Goal: Submit feedback/report problem

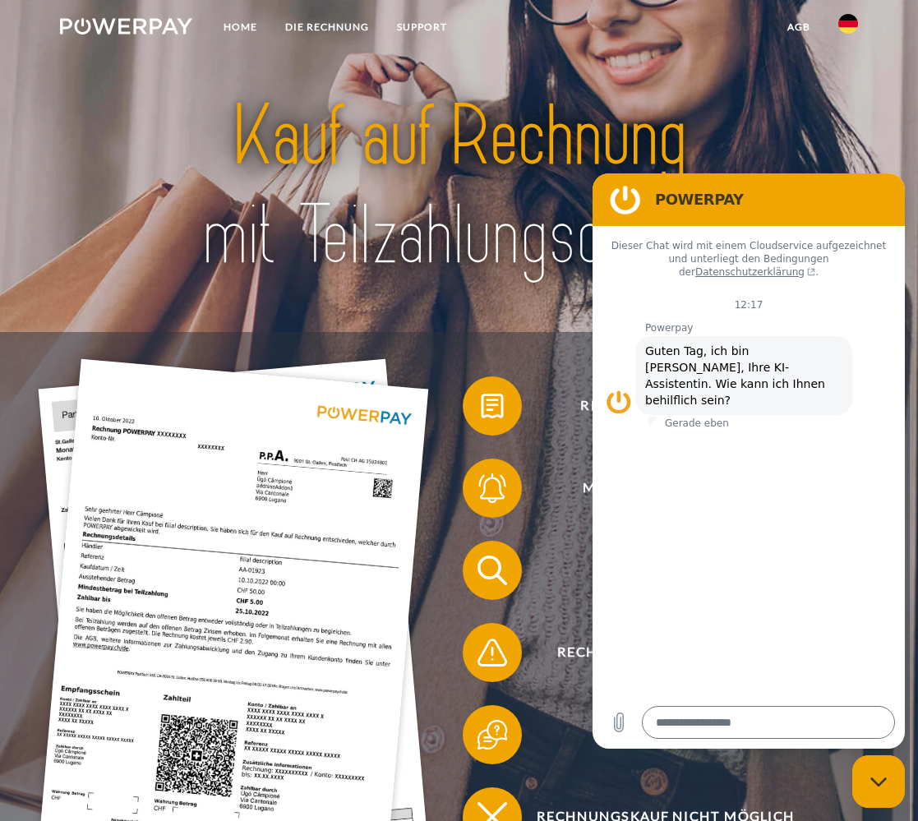
click at [845, 21] on img at bounding box center [848, 24] width 20 height 20
click at [348, 305] on div at bounding box center [459, 187] width 735 height 292
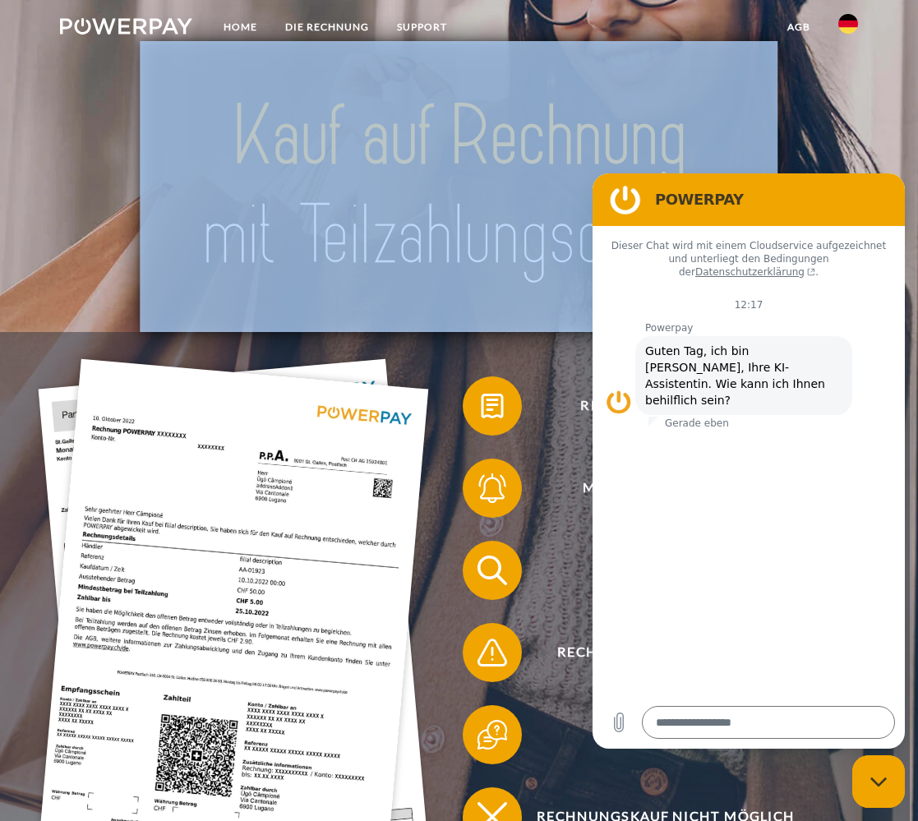
click at [348, 305] on div at bounding box center [459, 187] width 735 height 292
click at [553, 422] on span "Rechnung erhalten?" at bounding box center [666, 405] width 362 height 59
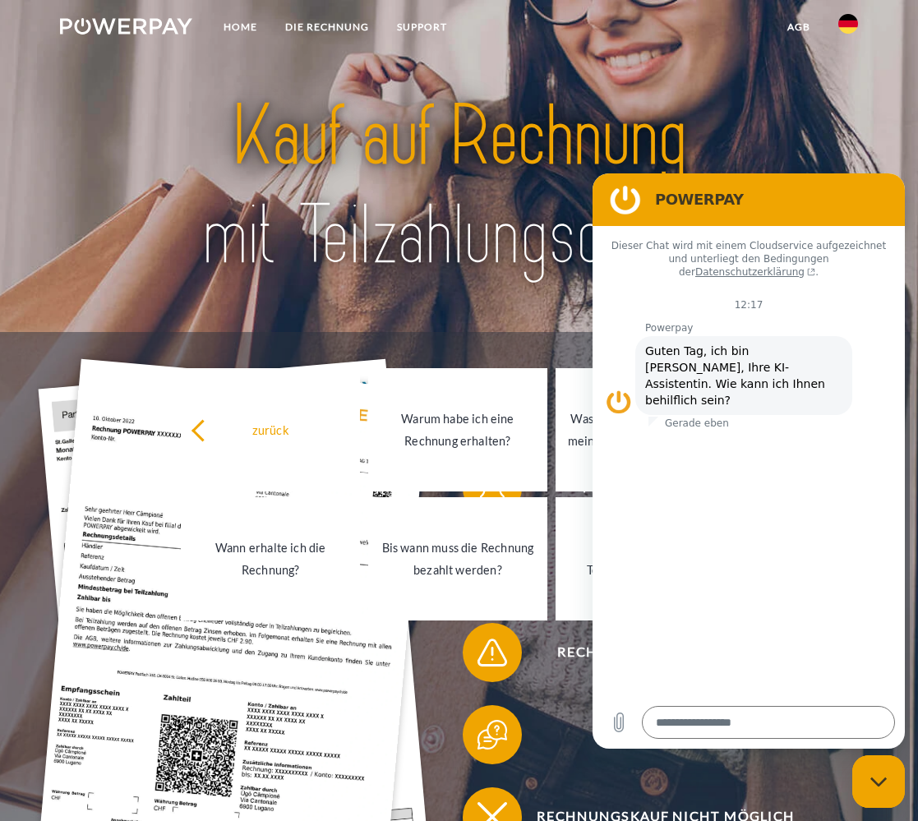
click at [517, 337] on div "Rechnung erhalten? Mahnung erhalten? Konto einsehen" at bounding box center [455, 611] width 910 height 559
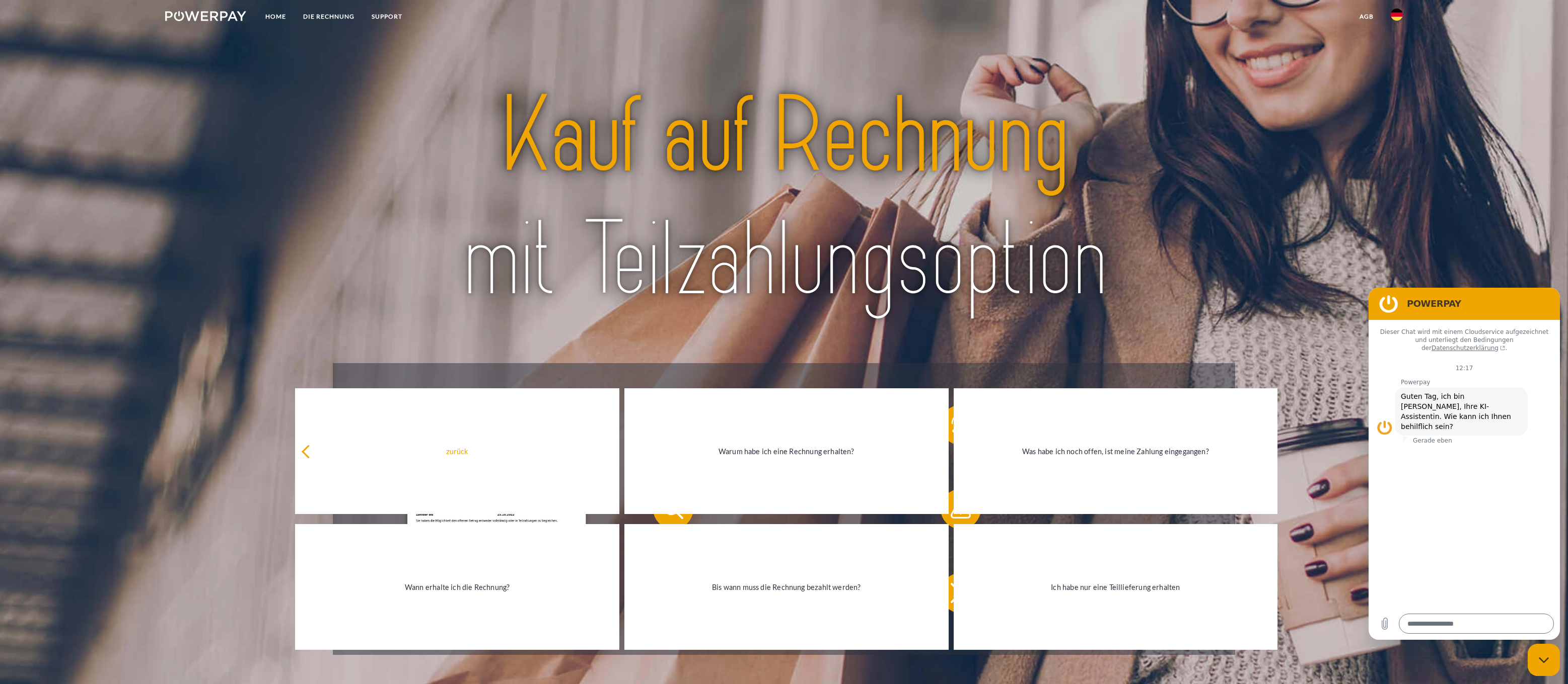
type textarea "*"
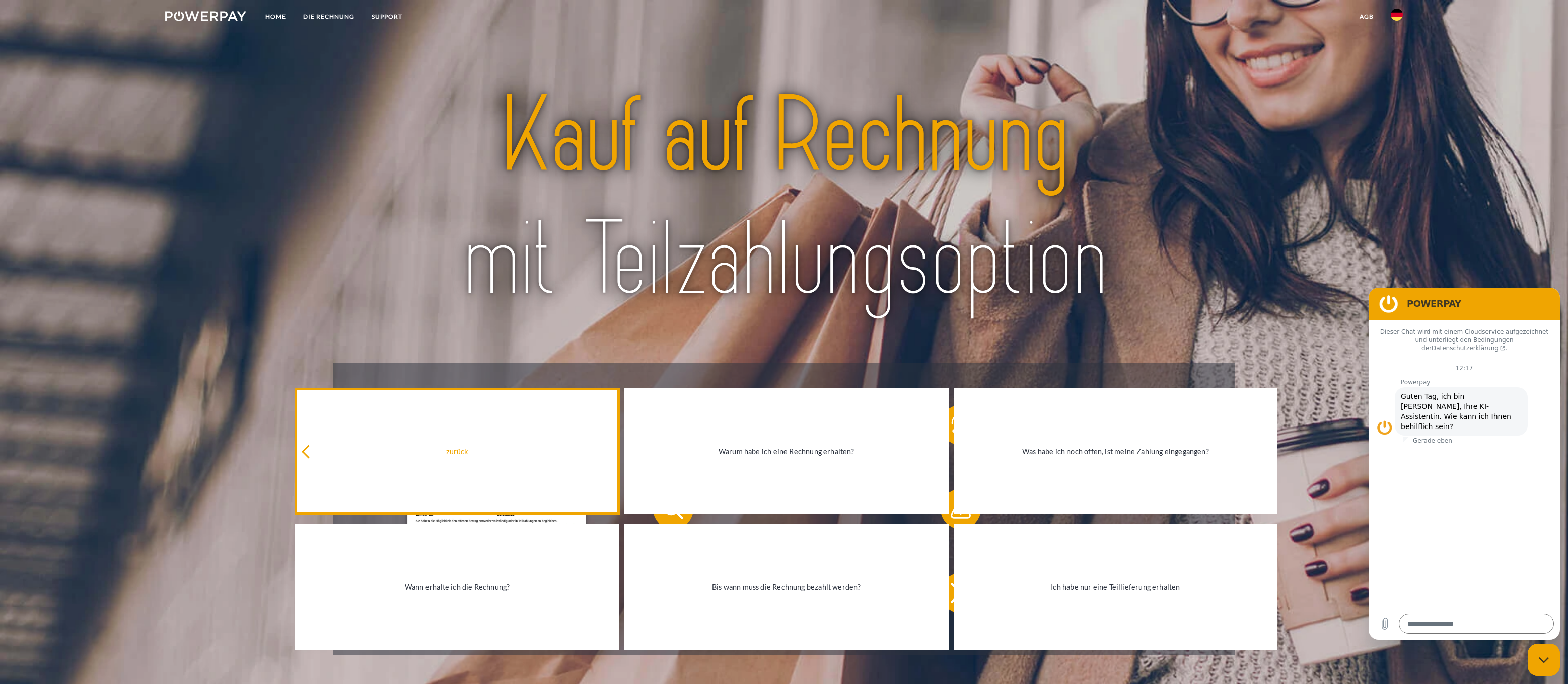
click at [496, 459] on link "zurück" at bounding box center [456, 451] width 324 height 126
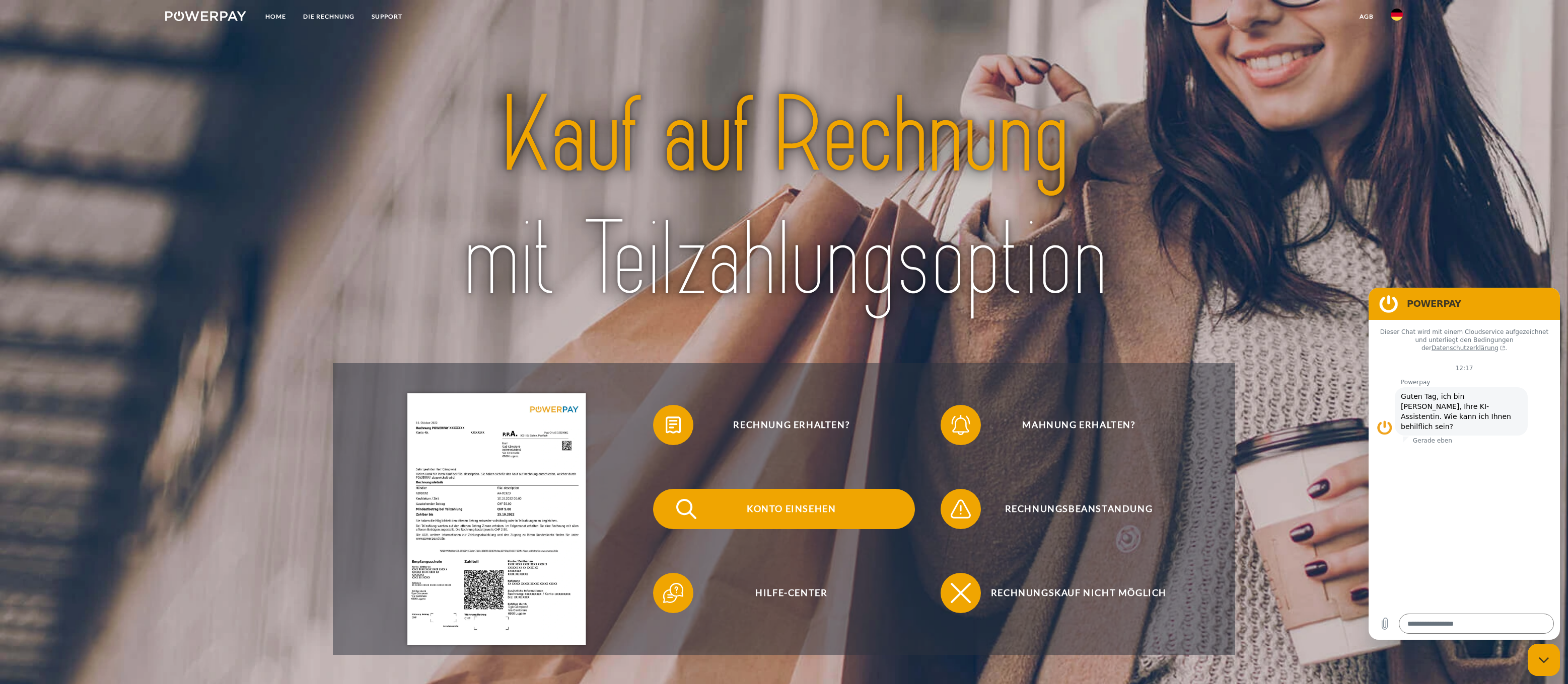
click at [562, 502] on img at bounding box center [686, 509] width 25 height 25
